Goal: Information Seeking & Learning: Learn about a topic

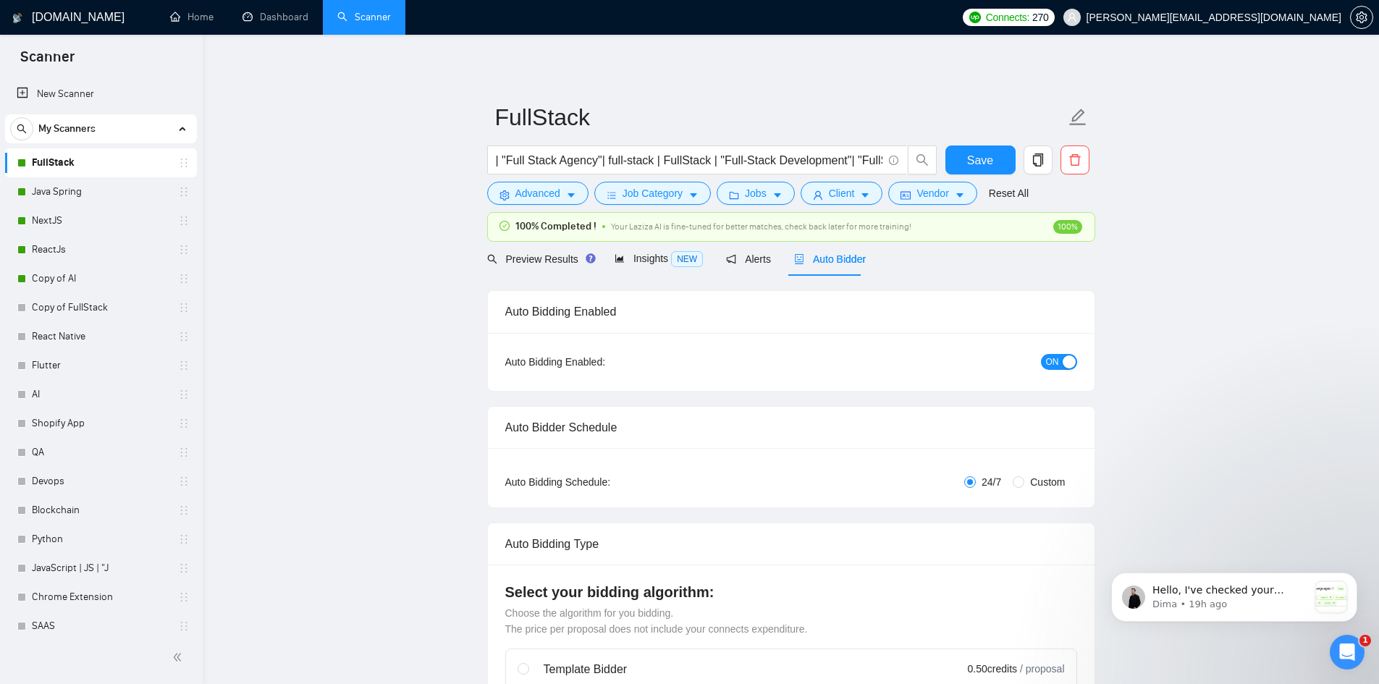
click at [83, 196] on link "Java Spring" at bounding box center [101, 191] width 138 height 29
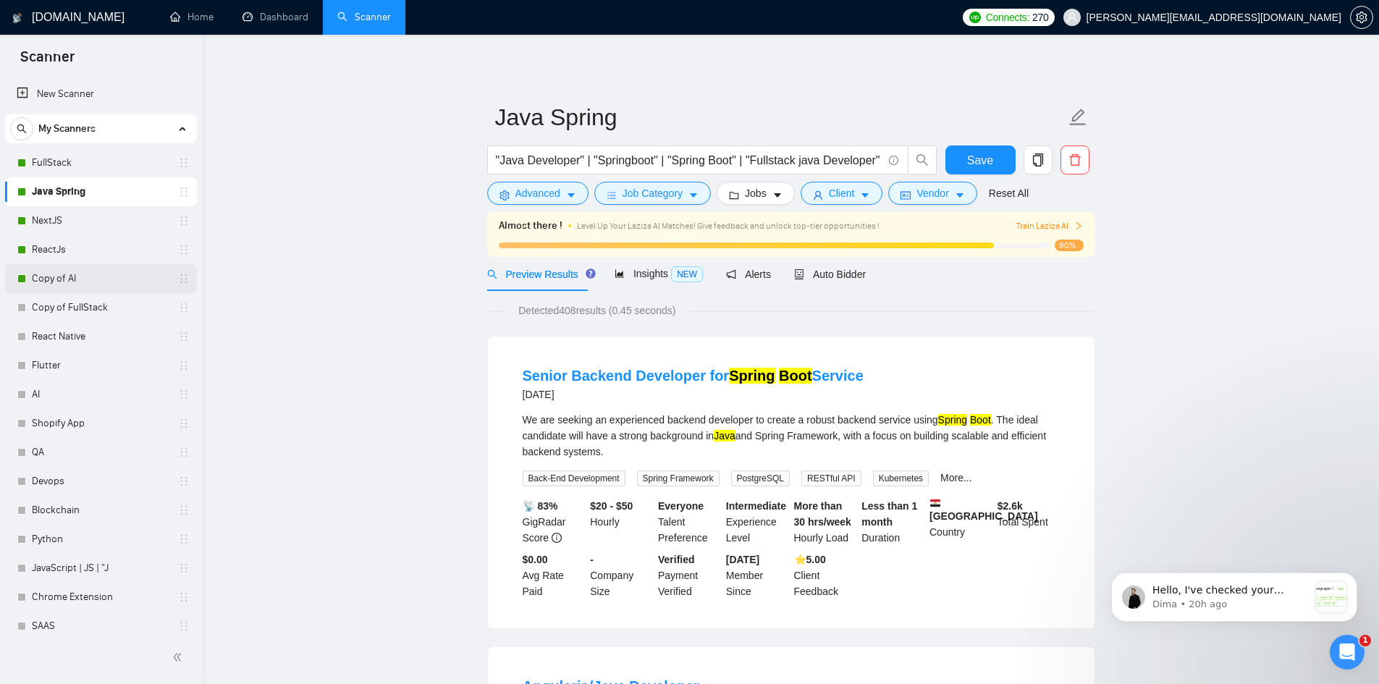
click at [55, 279] on link "Copy of AI" at bounding box center [101, 278] width 138 height 29
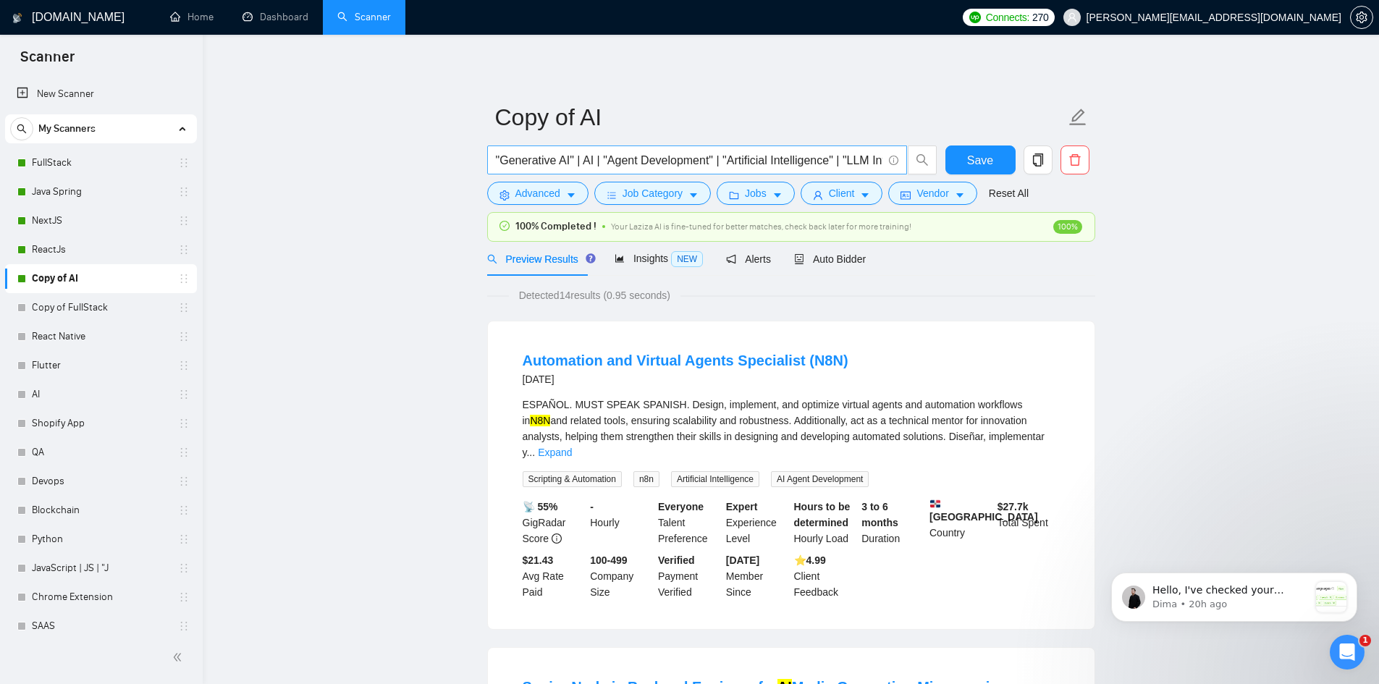
click at [569, 170] on span ""Generative AI" | AI | "Agent Development" | "Artificial Intelligence" | "LLM I…" at bounding box center [697, 160] width 420 height 29
click at [584, 150] on span ""Generative AI" | AI | "Agent Development" | "Artificial Intelligence" | "LLM I…" at bounding box center [697, 160] width 420 height 29
click at [586, 164] on input ""Generative AI" | AI | "Agent Development" | "Artificial Intelligence" | "LLM I…" at bounding box center [689, 160] width 387 height 18
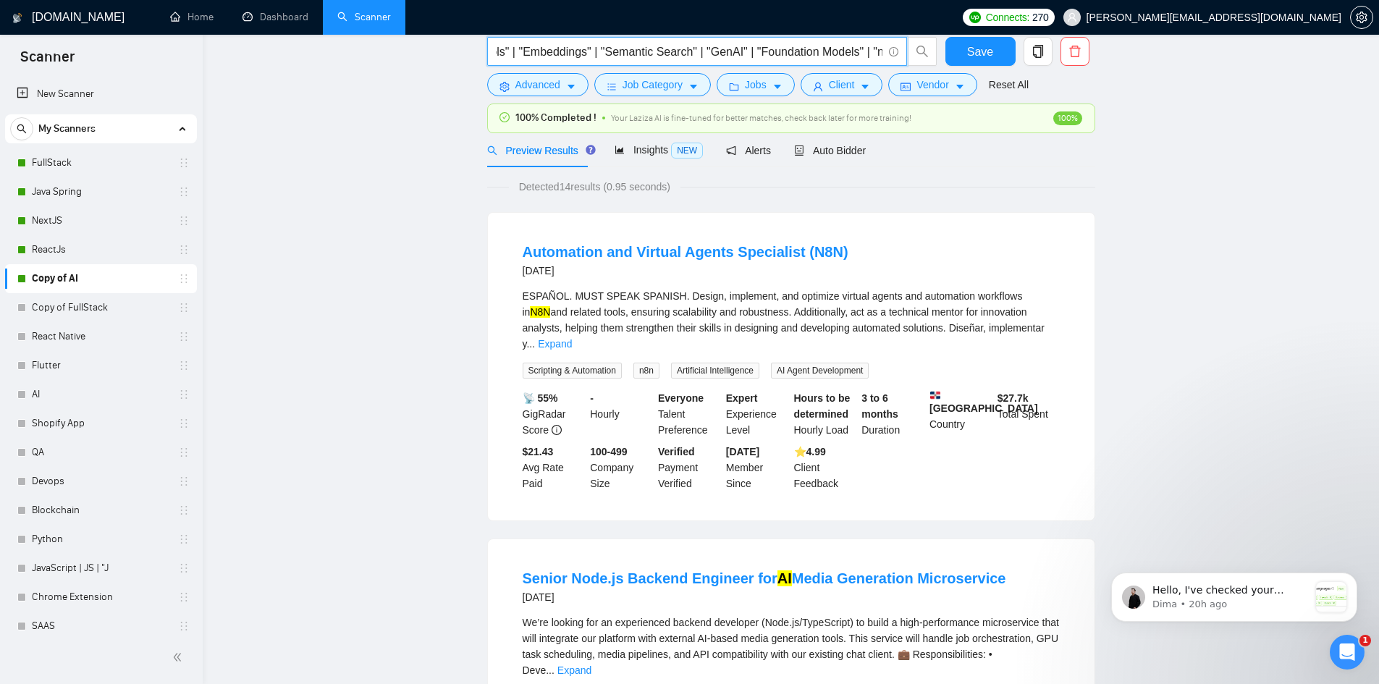
scroll to position [0, 0]
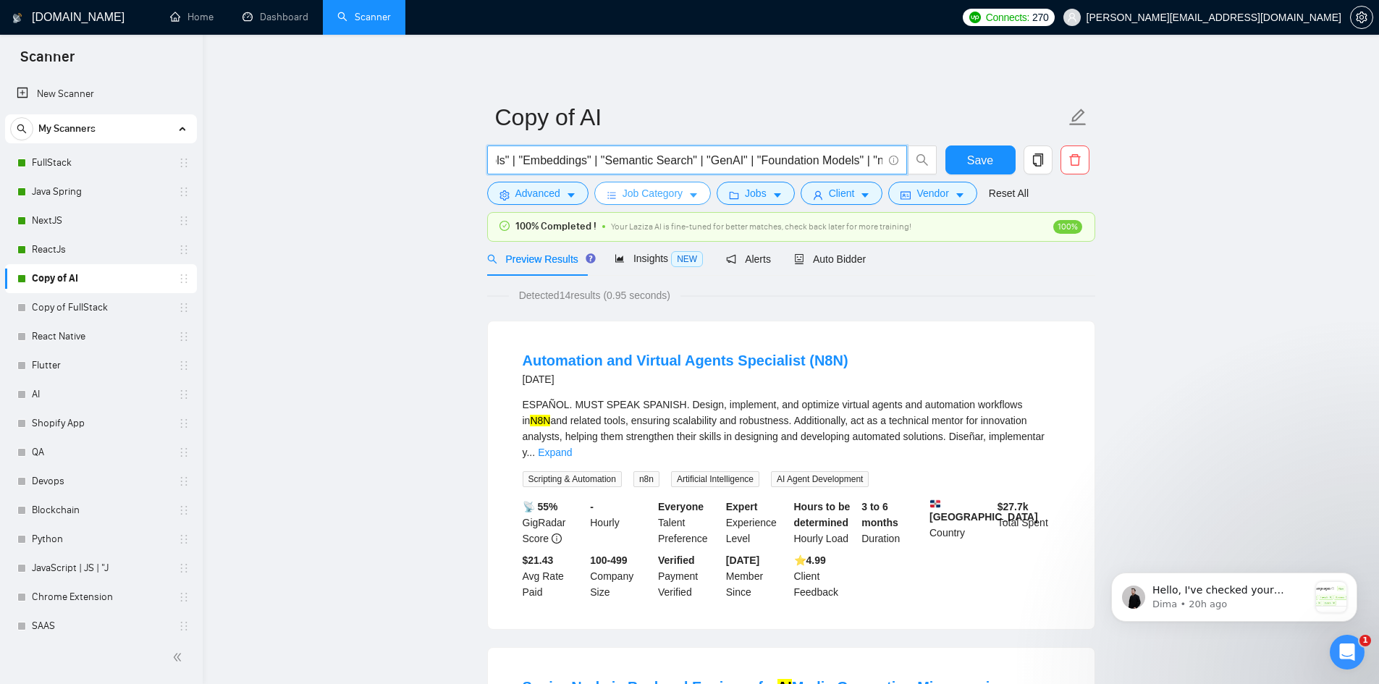
click at [657, 195] on span "Job Category" at bounding box center [653, 193] width 60 height 16
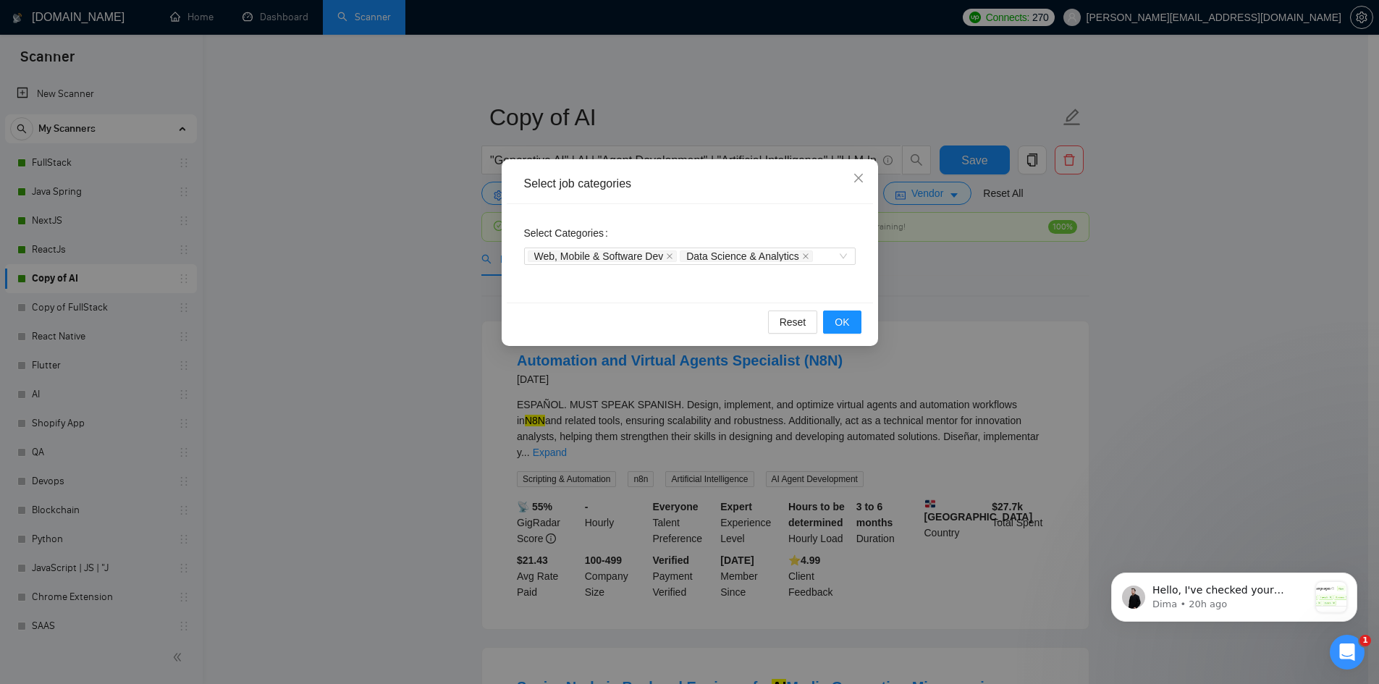
click at [855, 401] on div "Select job categories Select Categories Web, Mobile & Software Dev Data Science…" at bounding box center [689, 342] width 1379 height 684
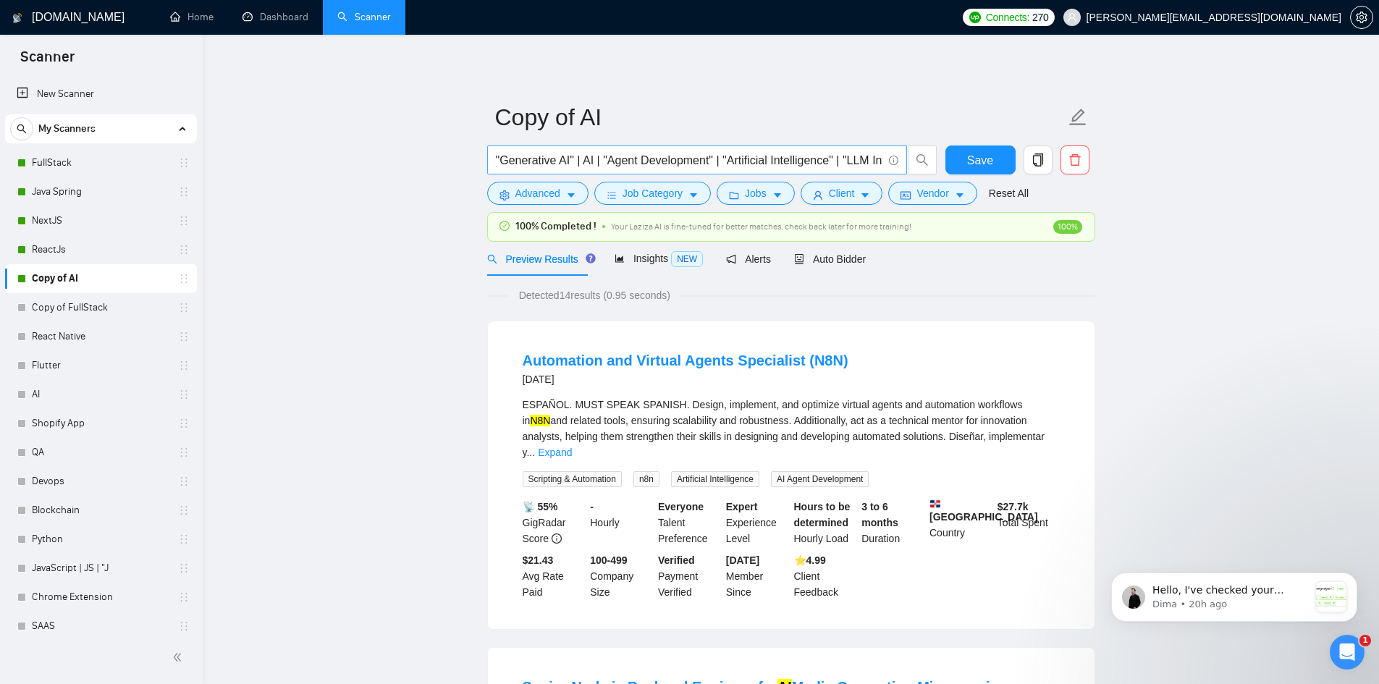
click at [770, 170] on span ""Generative AI" | AI | "Agent Development" | "Artificial Intelligence" | "LLM I…" at bounding box center [697, 160] width 420 height 29
click at [767, 160] on input ""Generative AI" | AI | "Agent Development" | "Artificial Intelligence" | "LLM I…" at bounding box center [689, 160] width 387 height 18
click at [639, 248] on div "Insights NEW" at bounding box center [659, 259] width 88 height 34
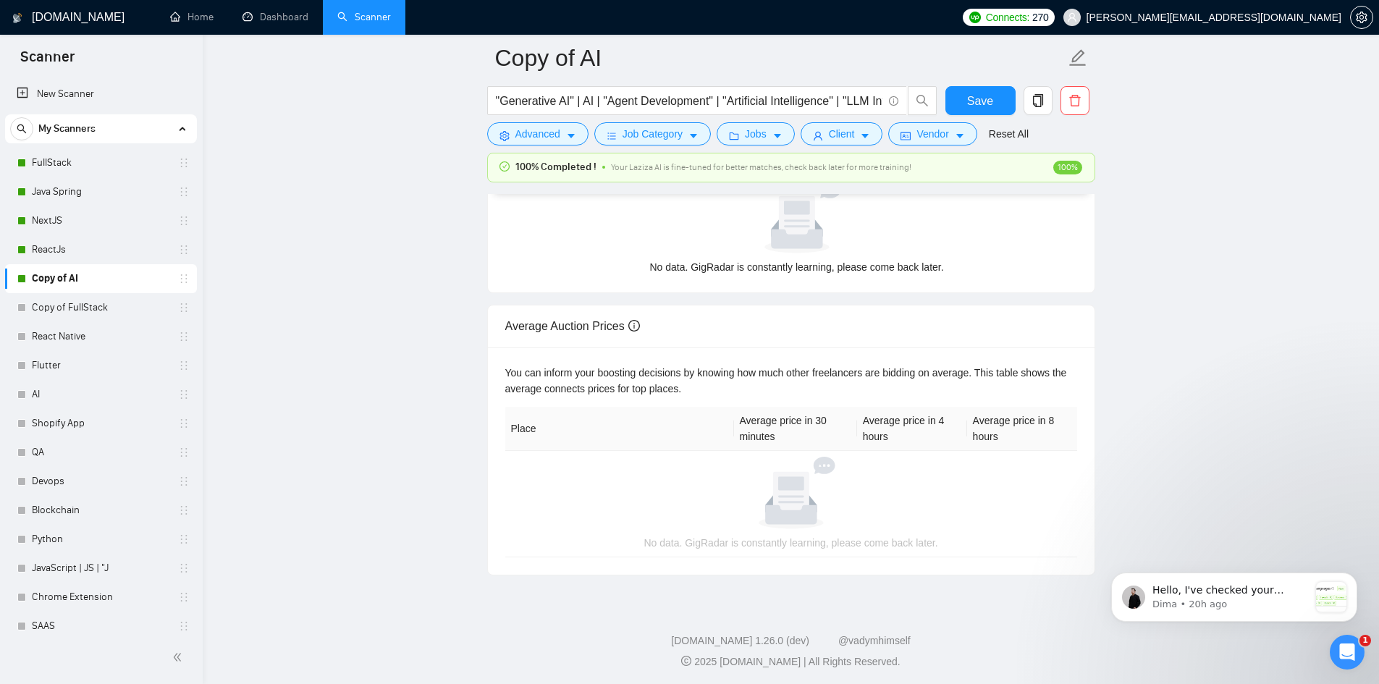
scroll to position [425, 0]
click at [652, 138] on span "Job Category" at bounding box center [653, 134] width 60 height 16
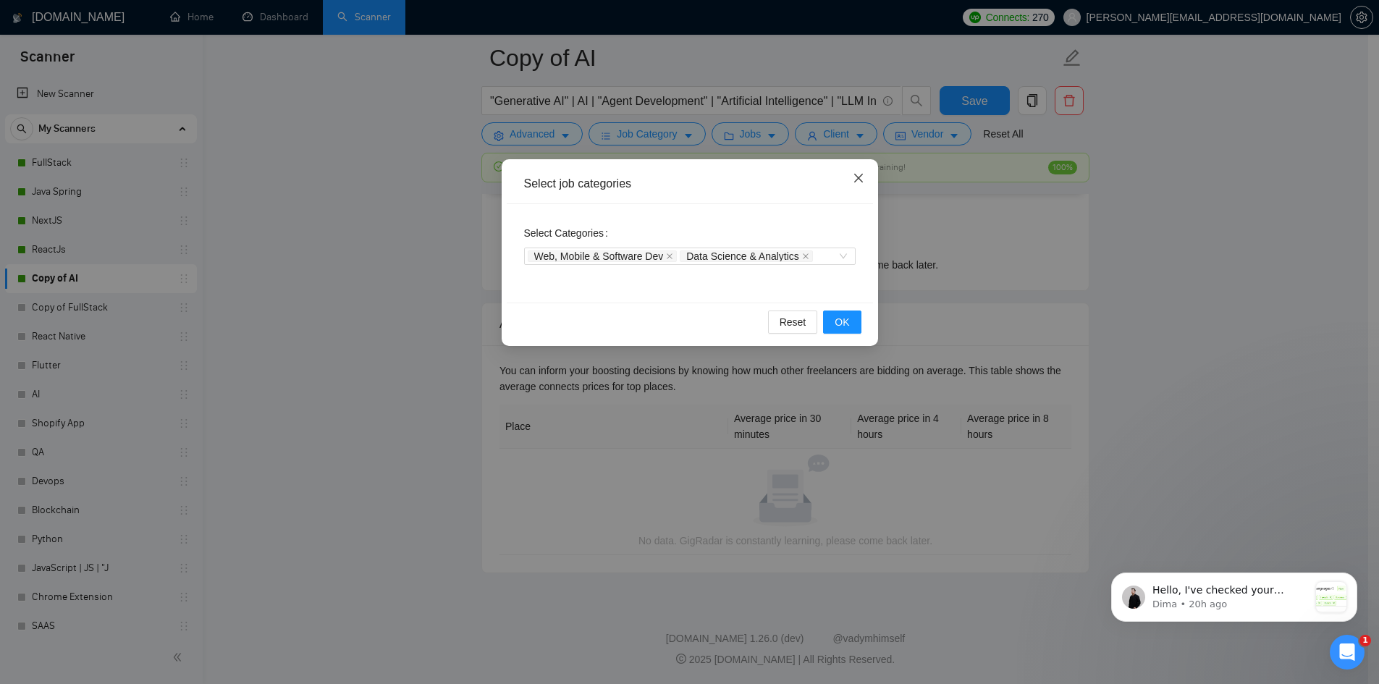
click at [868, 181] on span "Close" at bounding box center [858, 178] width 39 height 39
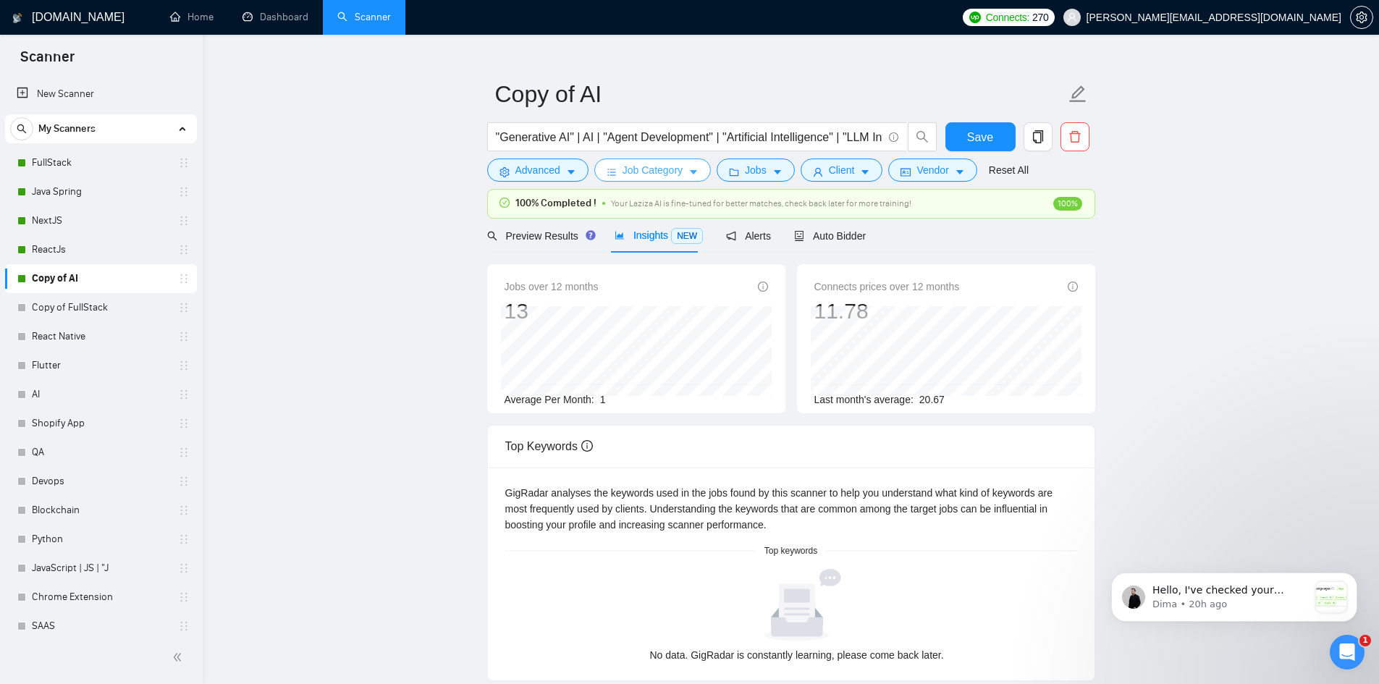
scroll to position [0, 0]
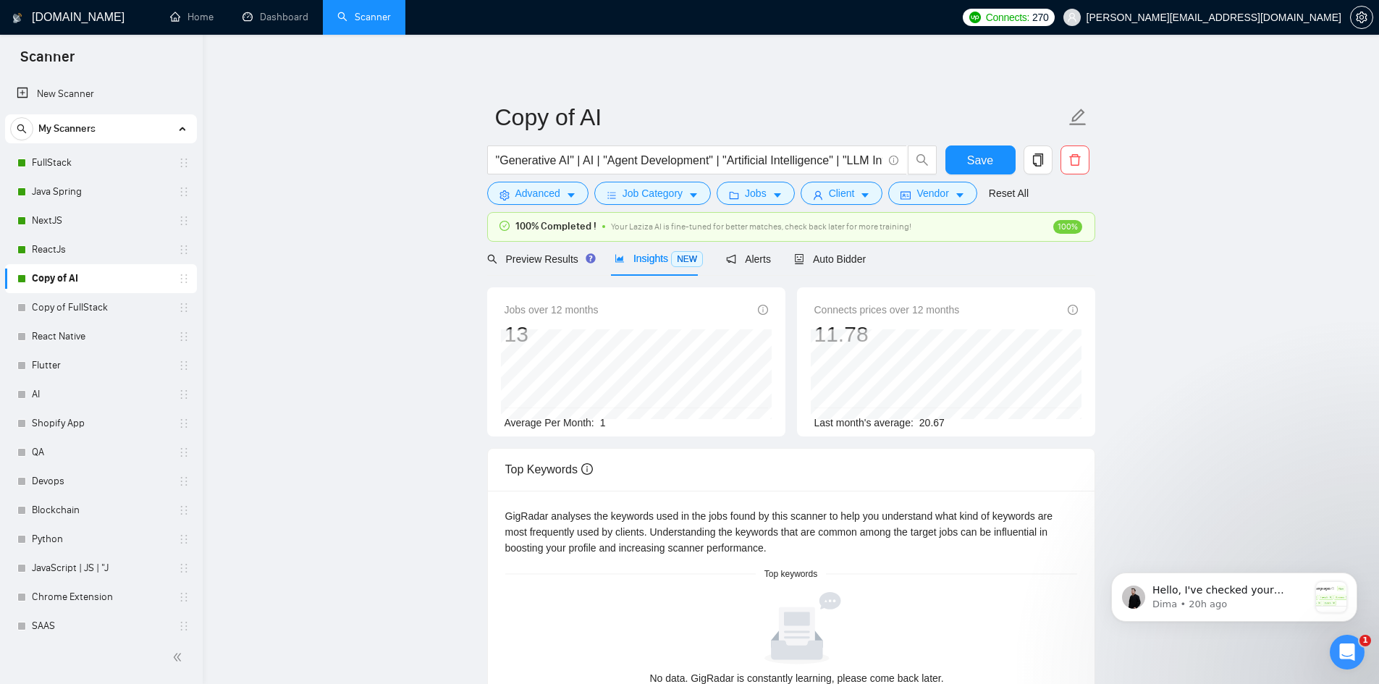
click at [641, 261] on span "Insights NEW" at bounding box center [659, 259] width 88 height 12
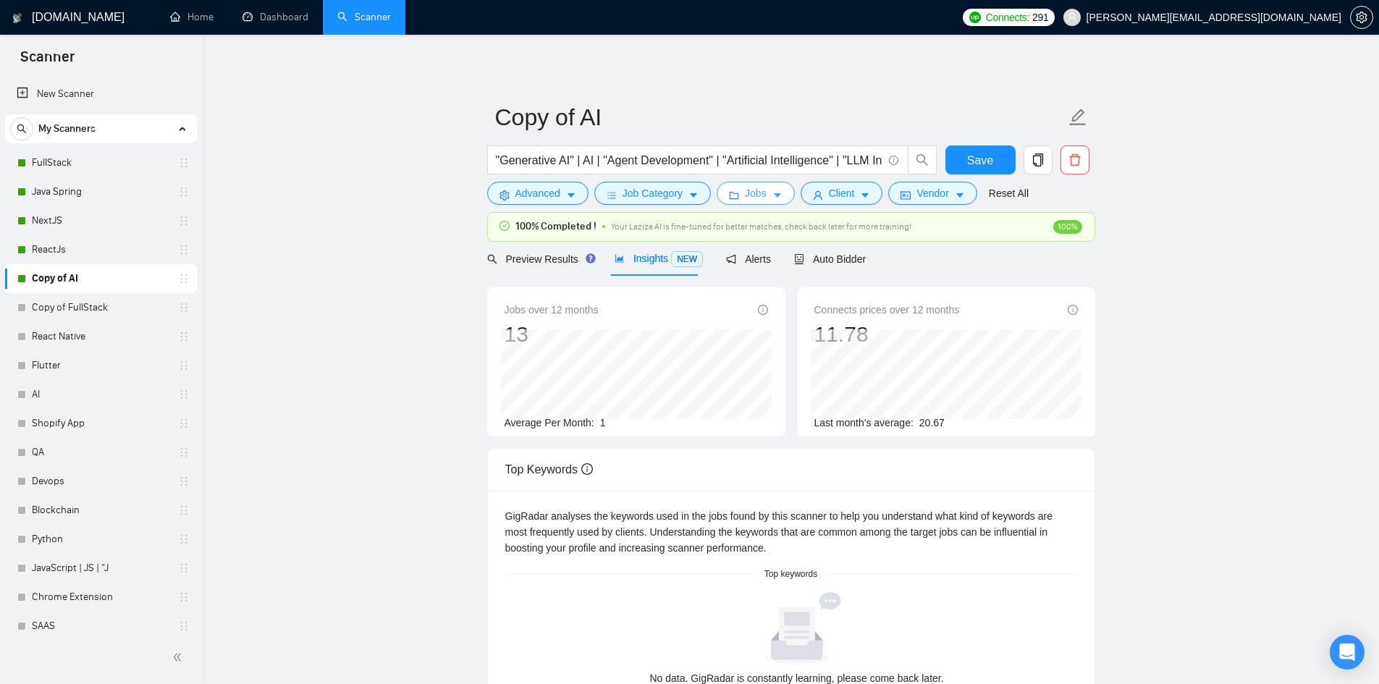
click at [770, 187] on button "Jobs" at bounding box center [756, 193] width 78 height 23
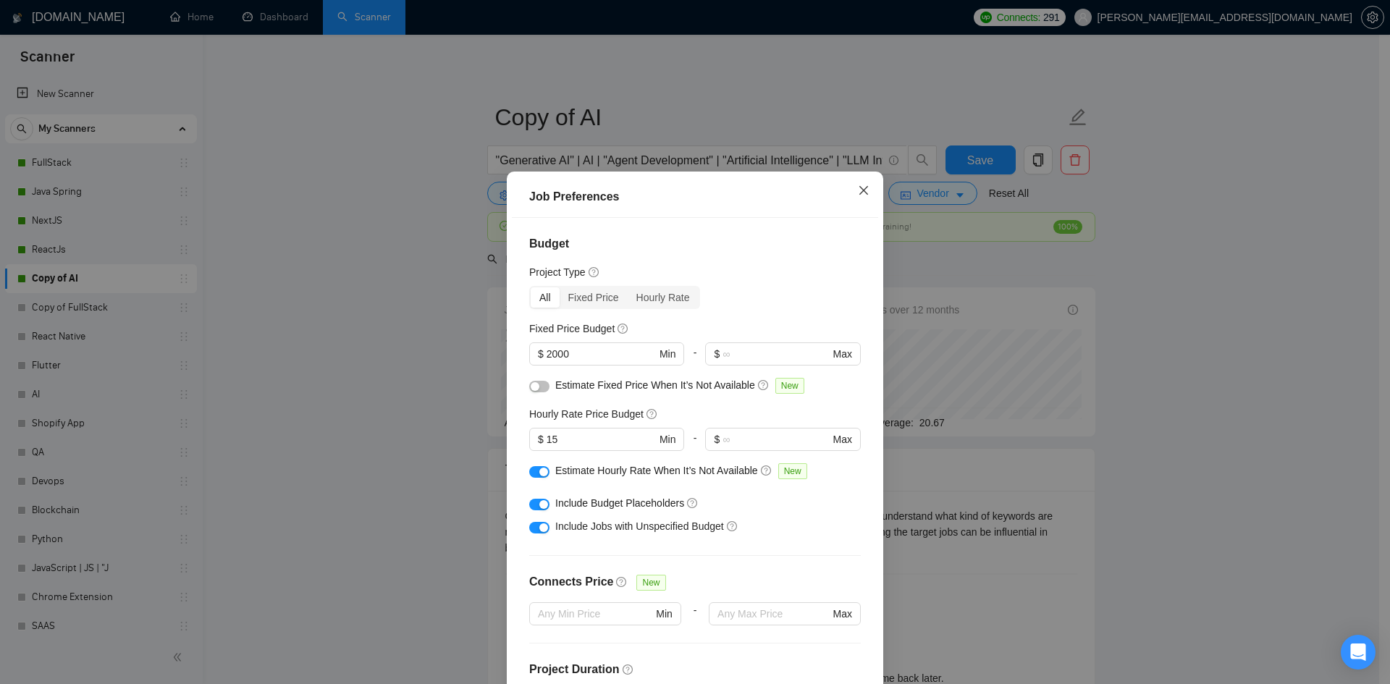
click at [861, 189] on icon "close" at bounding box center [863, 190] width 9 height 9
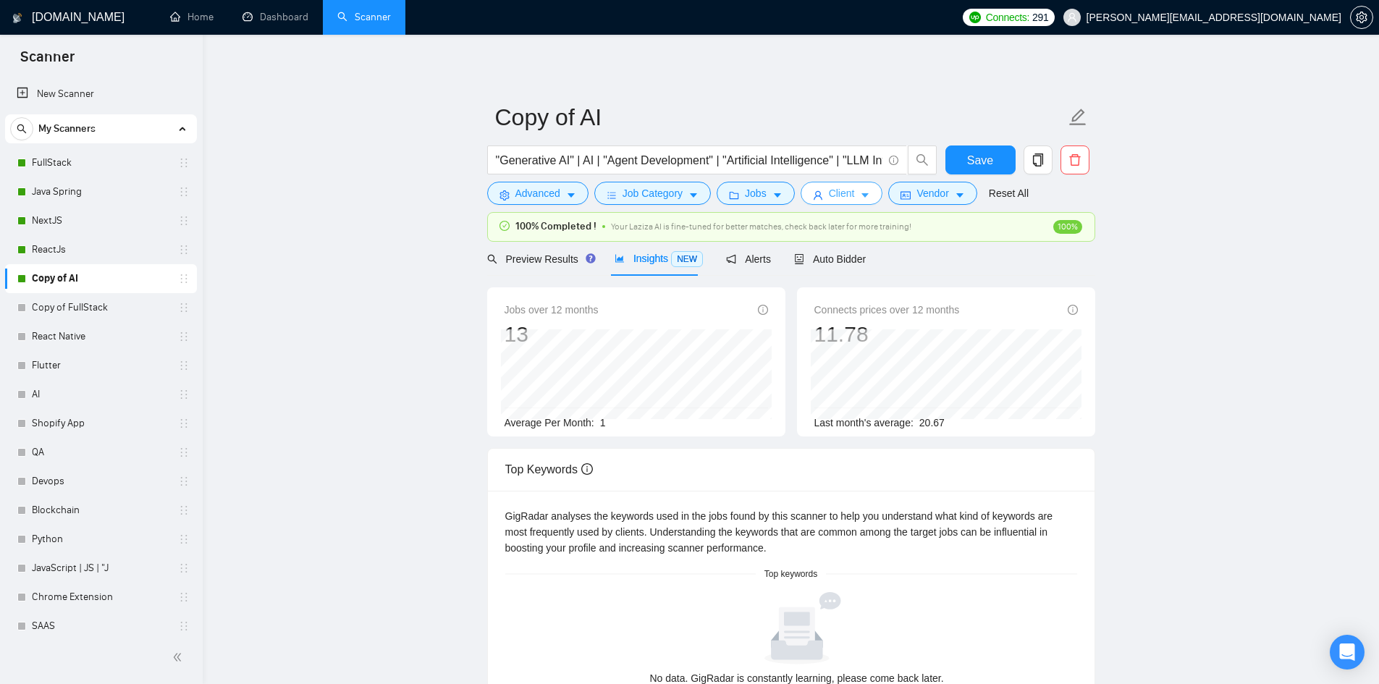
click at [830, 189] on span "Client" at bounding box center [842, 193] width 26 height 16
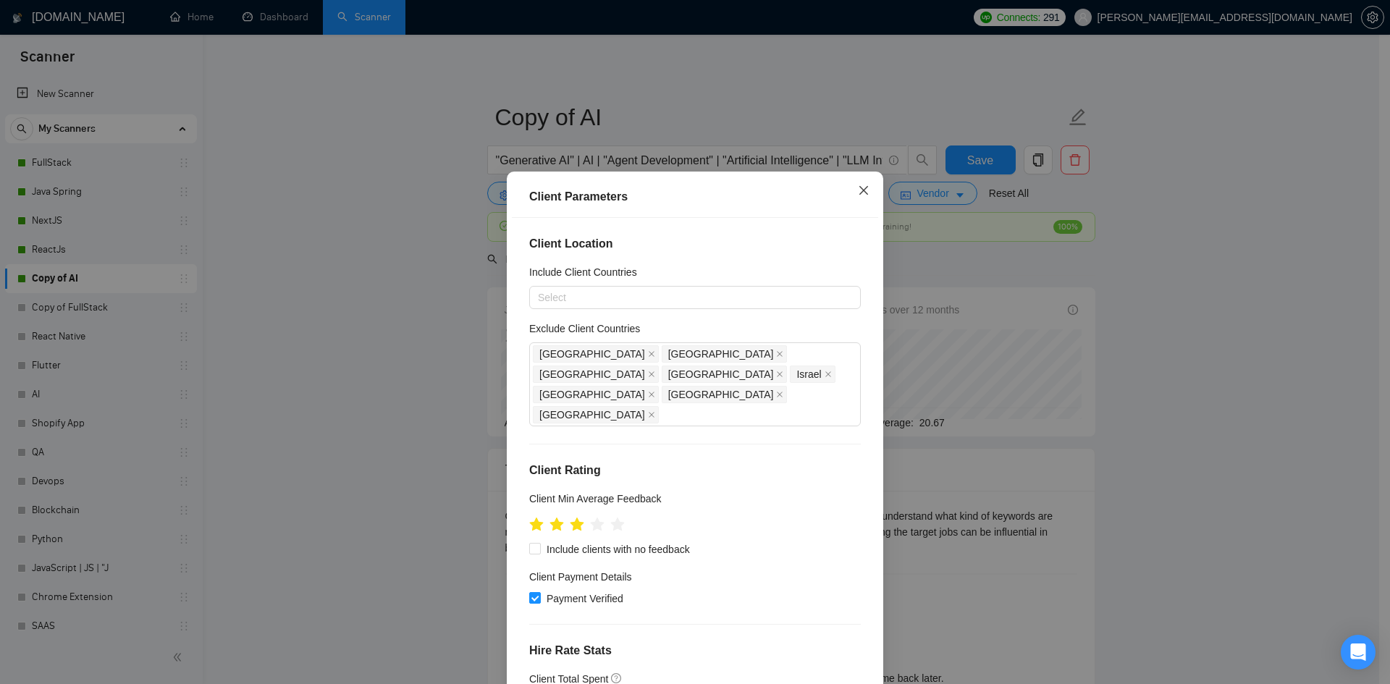
click at [858, 196] on icon "close" at bounding box center [864, 191] width 12 height 12
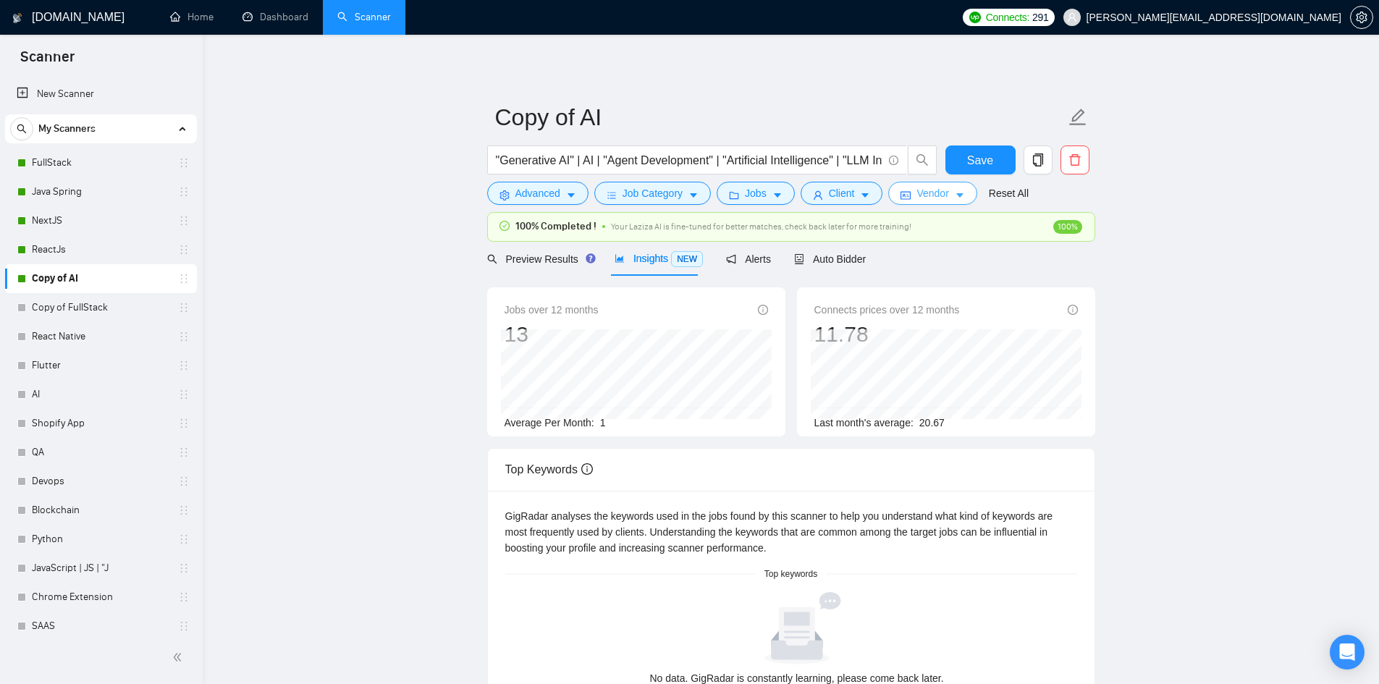
click at [917, 197] on span "Vendor" at bounding box center [933, 193] width 32 height 16
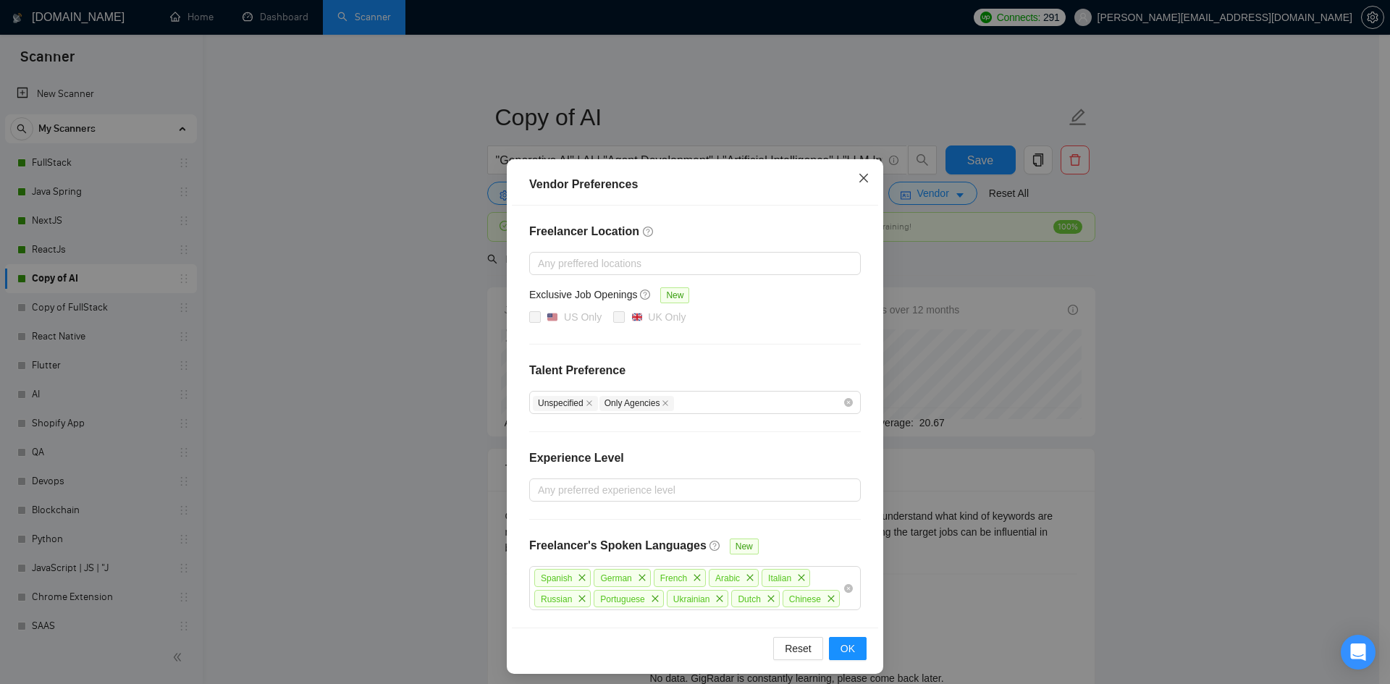
click at [863, 178] on icon "close" at bounding box center [864, 178] width 12 height 12
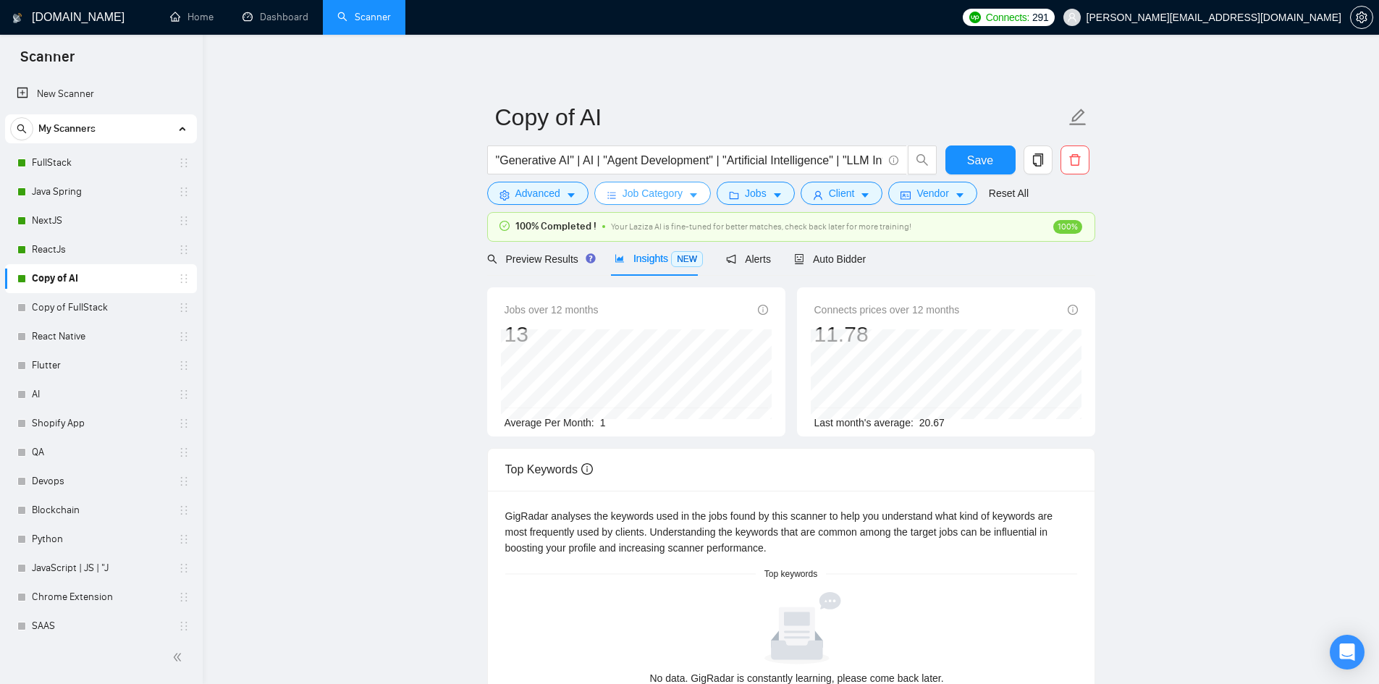
click at [665, 187] on span "Job Category" at bounding box center [653, 193] width 60 height 16
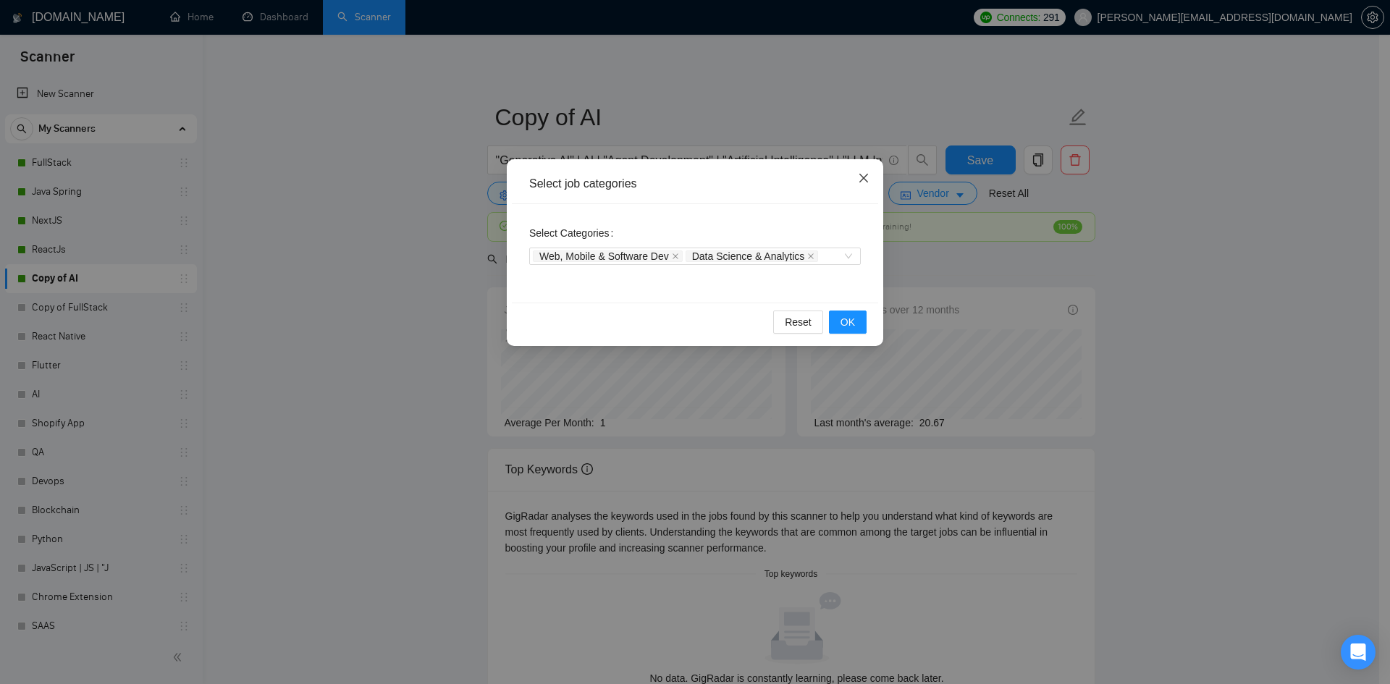
click at [857, 174] on span "Close" at bounding box center [863, 178] width 39 height 39
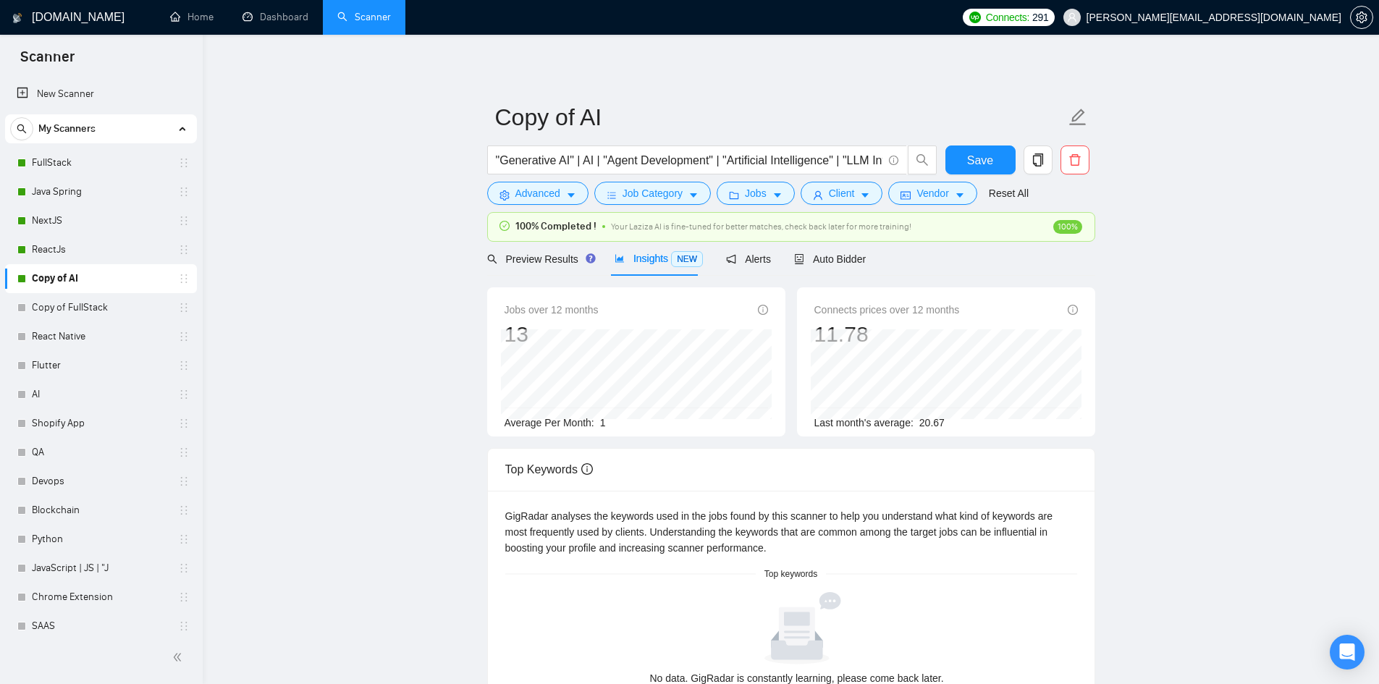
click at [624, 254] on span "Insights NEW" at bounding box center [659, 259] width 88 height 12
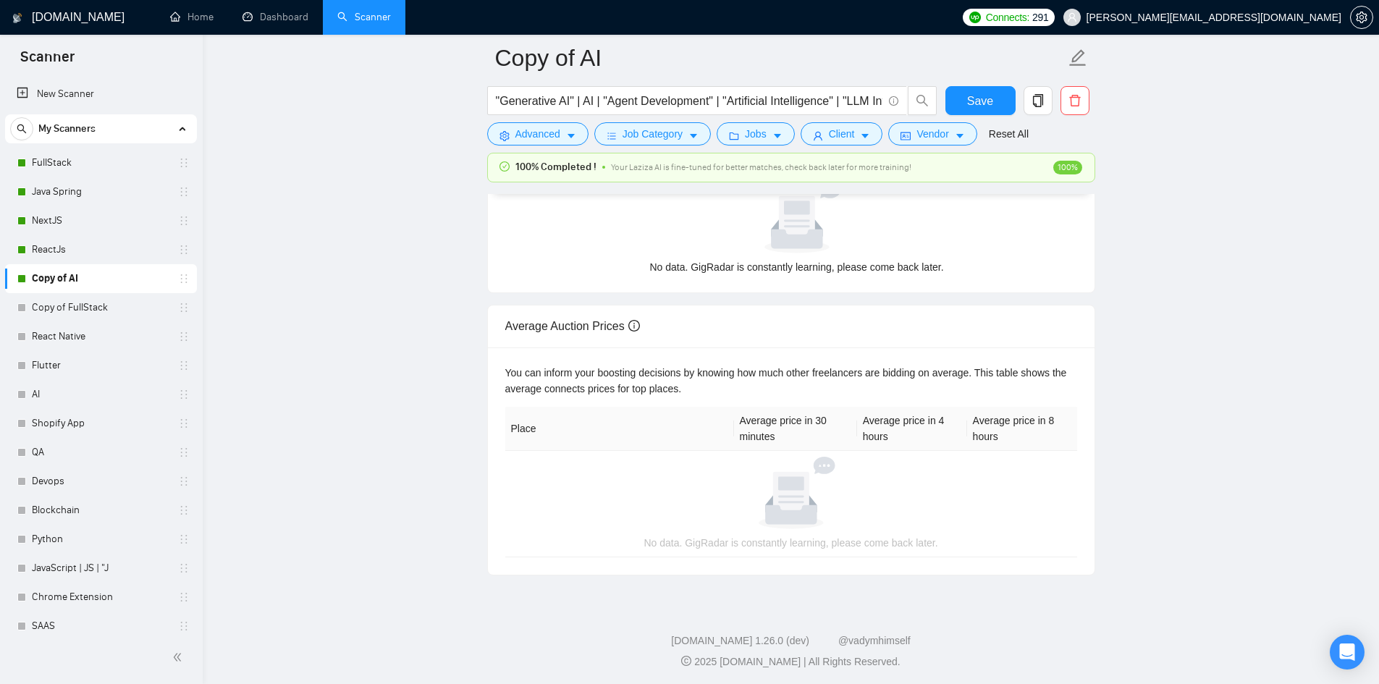
scroll to position [425, 0]
click at [49, 253] on link "ReactJs" at bounding box center [101, 249] width 138 height 29
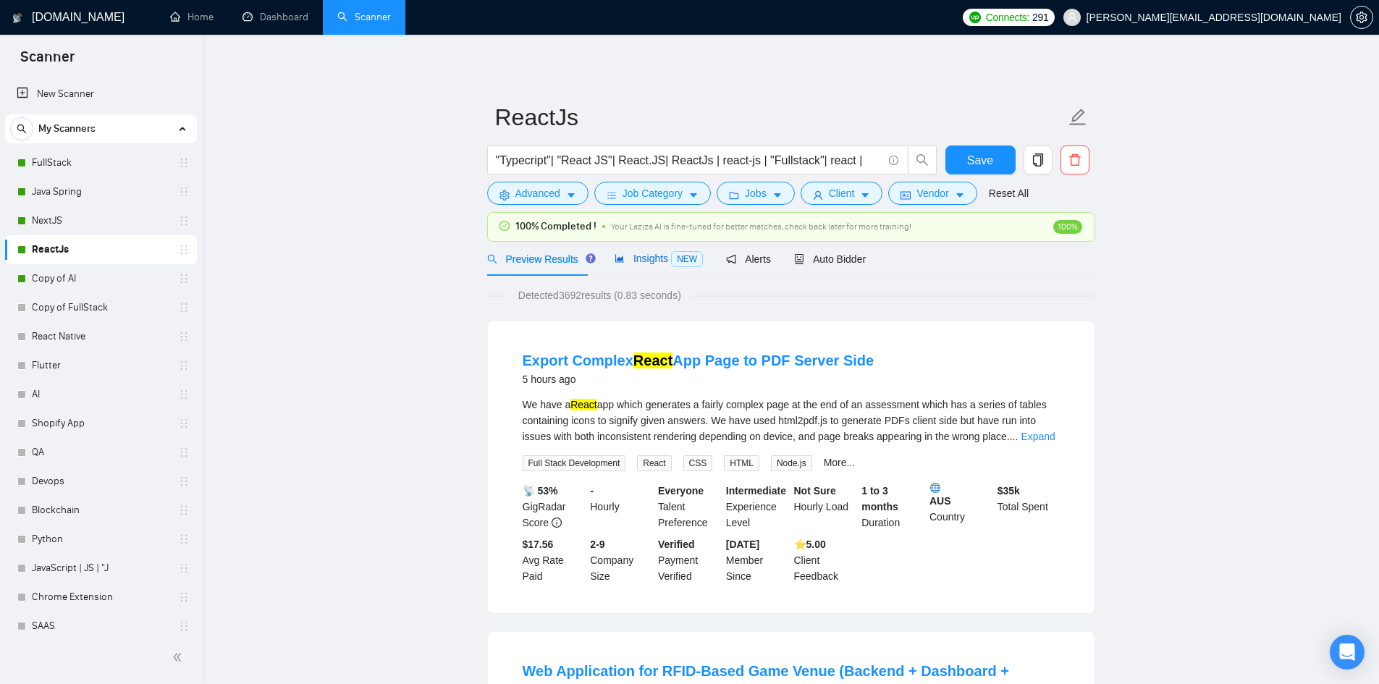
click at [649, 259] on span "Insights NEW" at bounding box center [659, 259] width 88 height 12
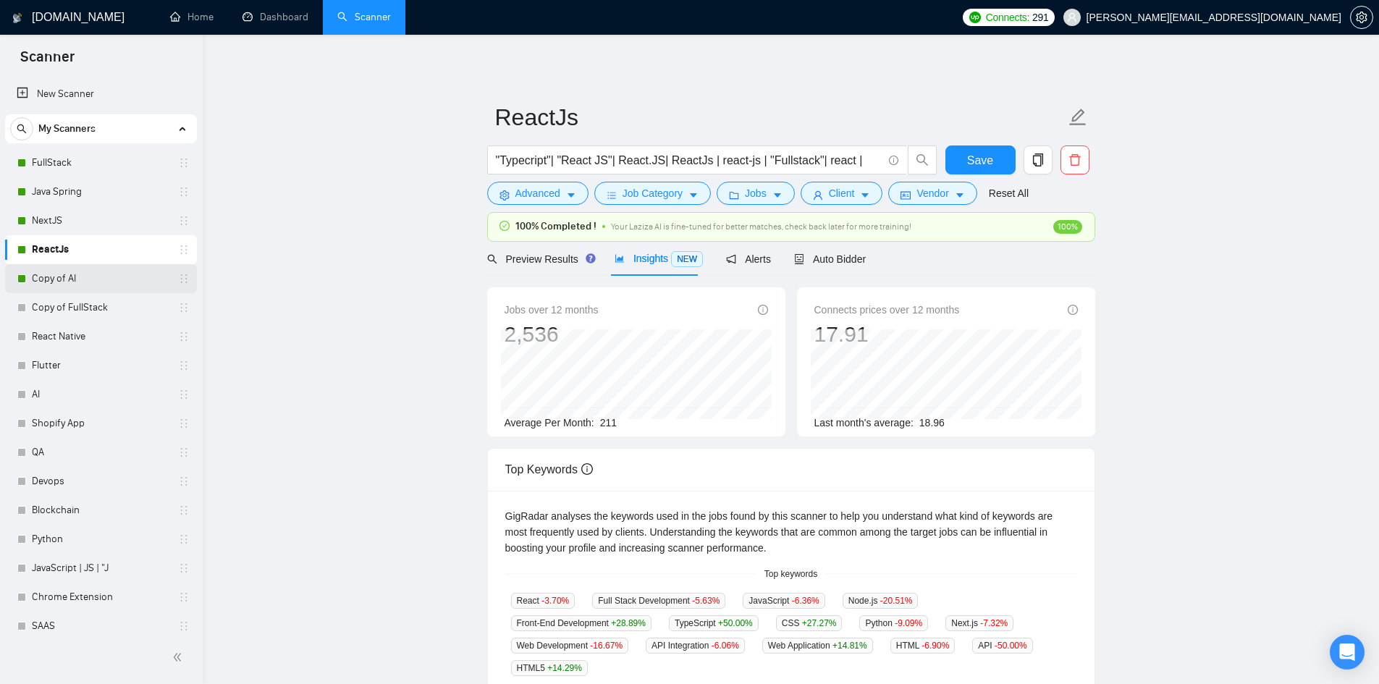
click at [61, 285] on link "Copy of AI" at bounding box center [101, 278] width 138 height 29
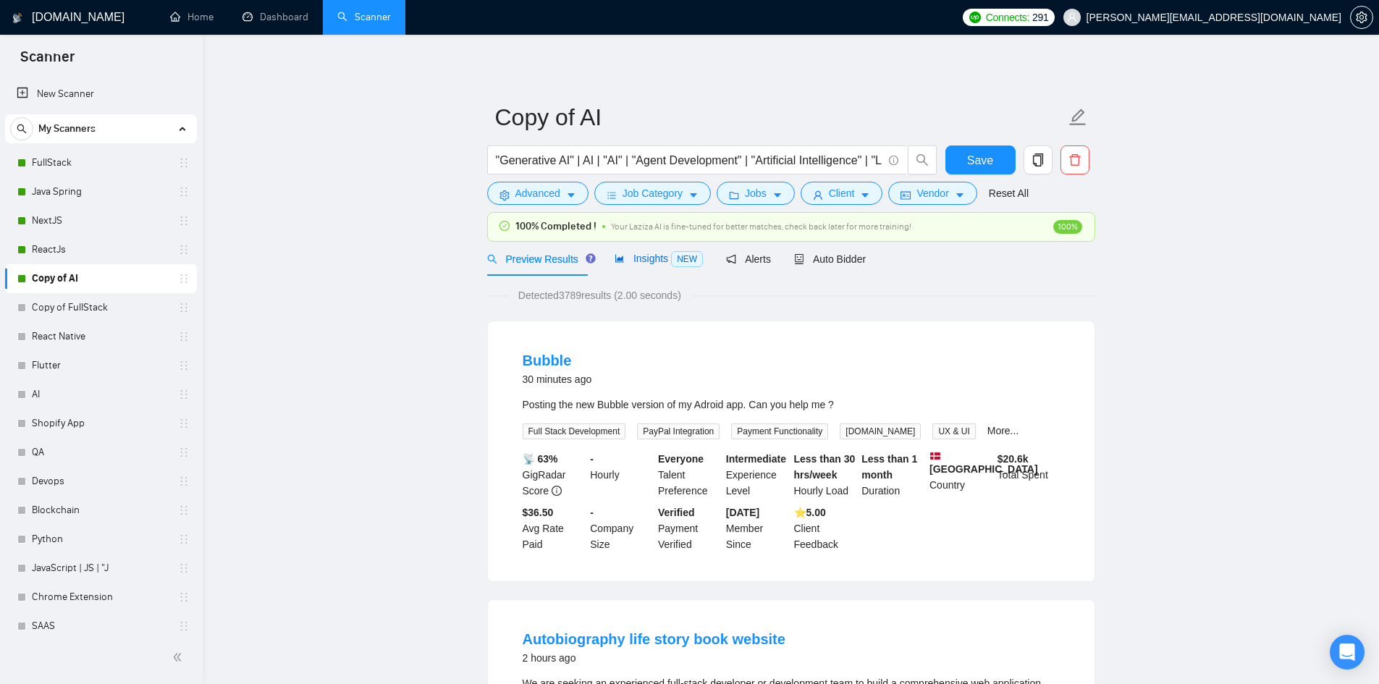
click at [635, 258] on span "Insights NEW" at bounding box center [659, 259] width 88 height 12
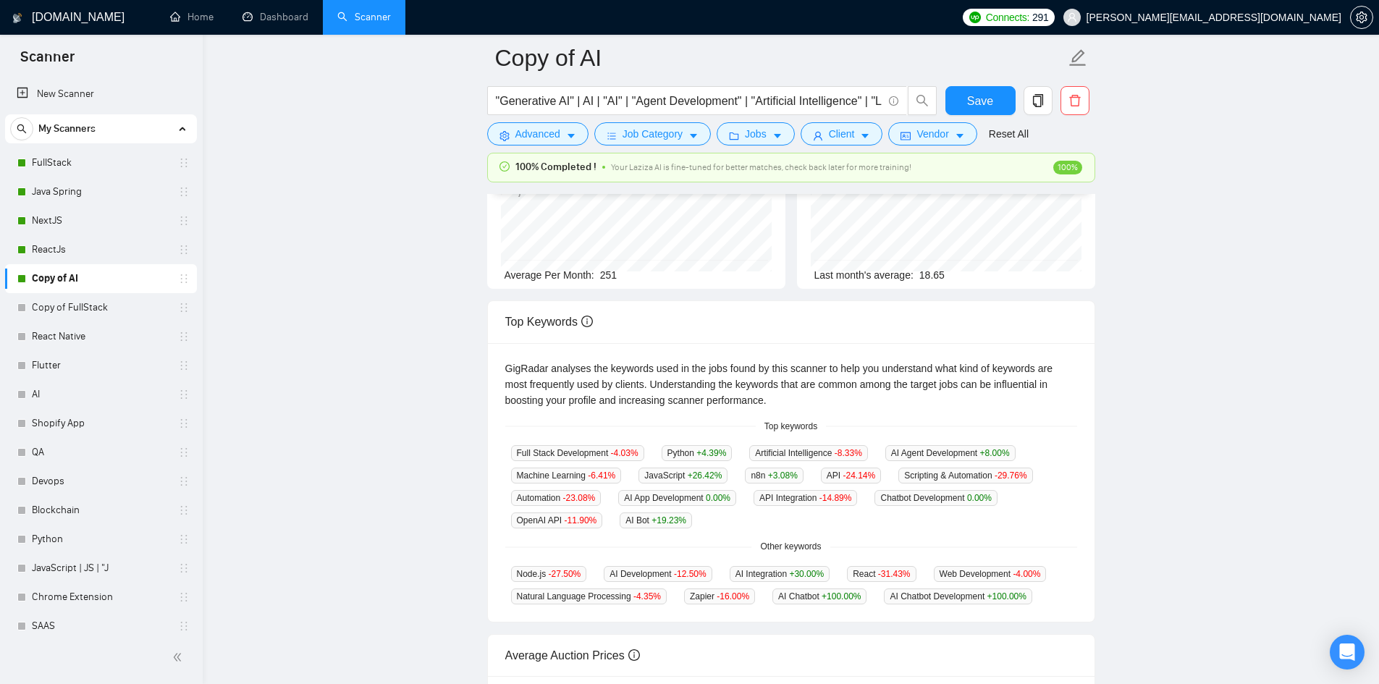
scroll to position [157, 0]
click at [552, 340] on div "Top Keywords" at bounding box center [791, 323] width 572 height 41
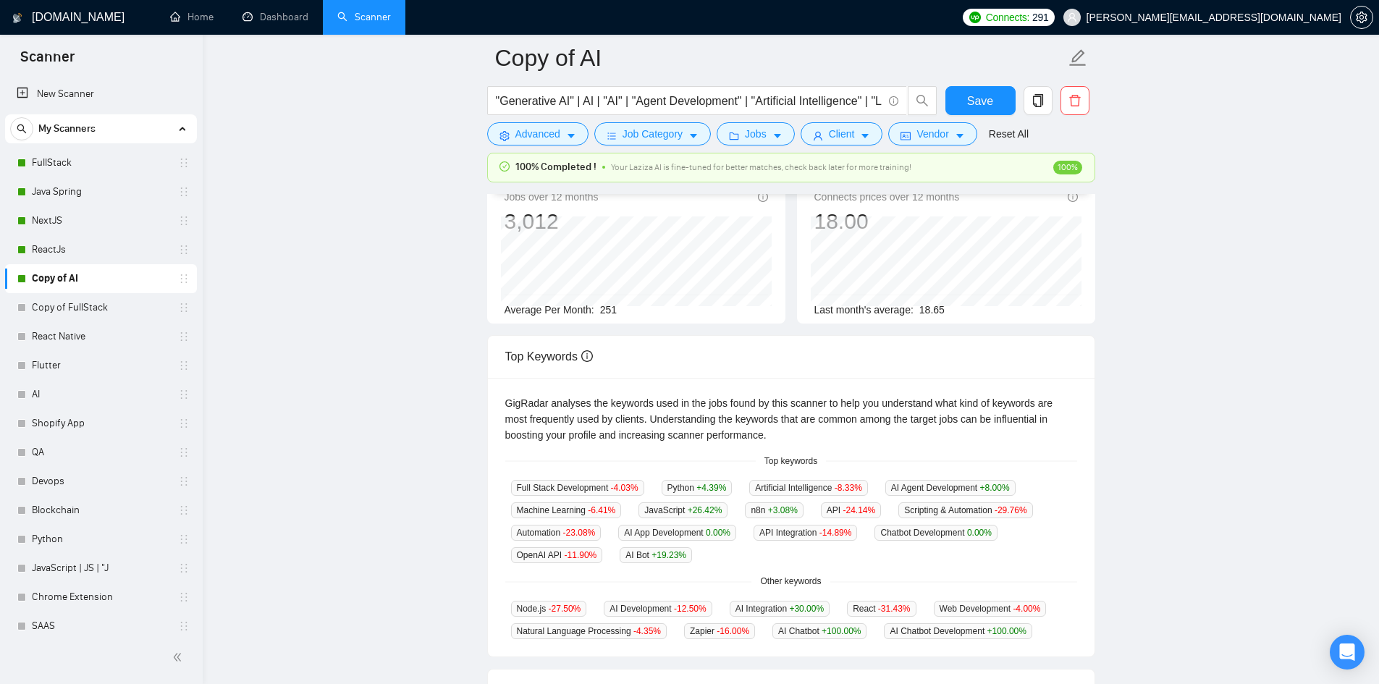
scroll to position [121, 0]
